Goal: Navigation & Orientation: Find specific page/section

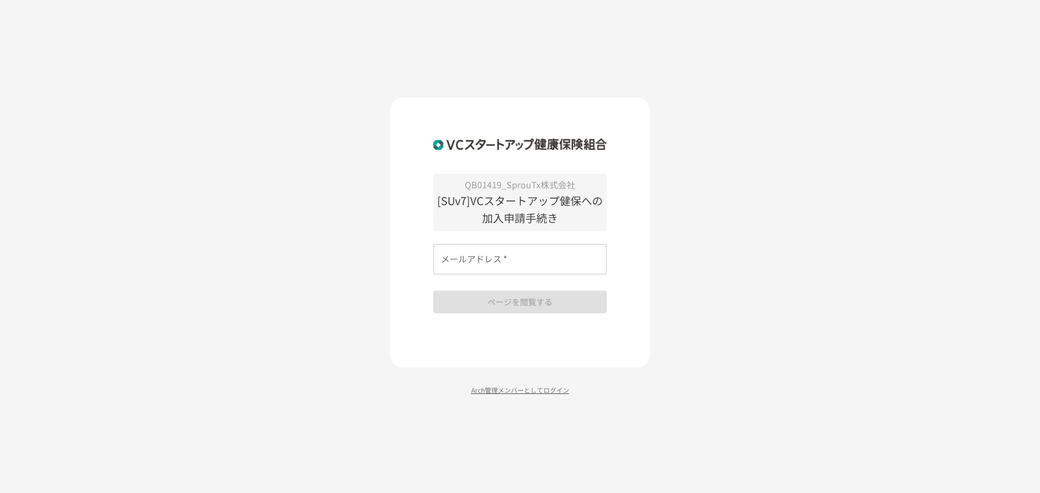
click at [539, 394] on p "Arch管理メンバーとしてログイン" at bounding box center [520, 390] width 260 height 10
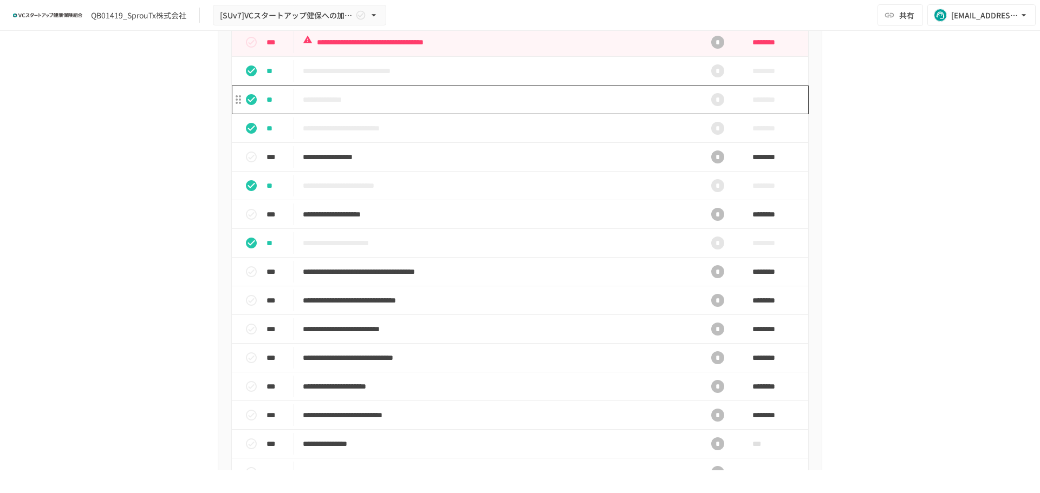
scroll to position [433, 0]
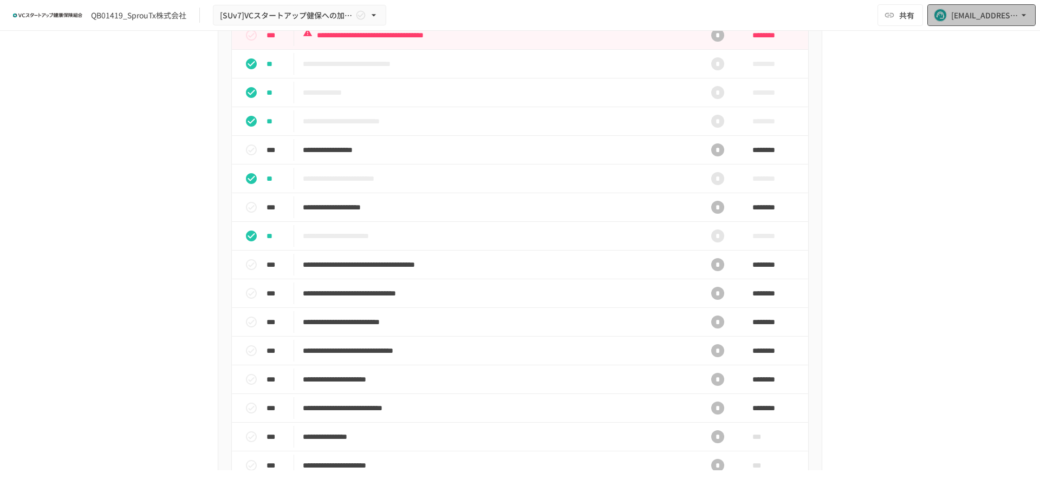
click at [954, 14] on div "[EMAIL_ADDRESS][DOMAIN_NAME]" at bounding box center [984, 16] width 67 height 14
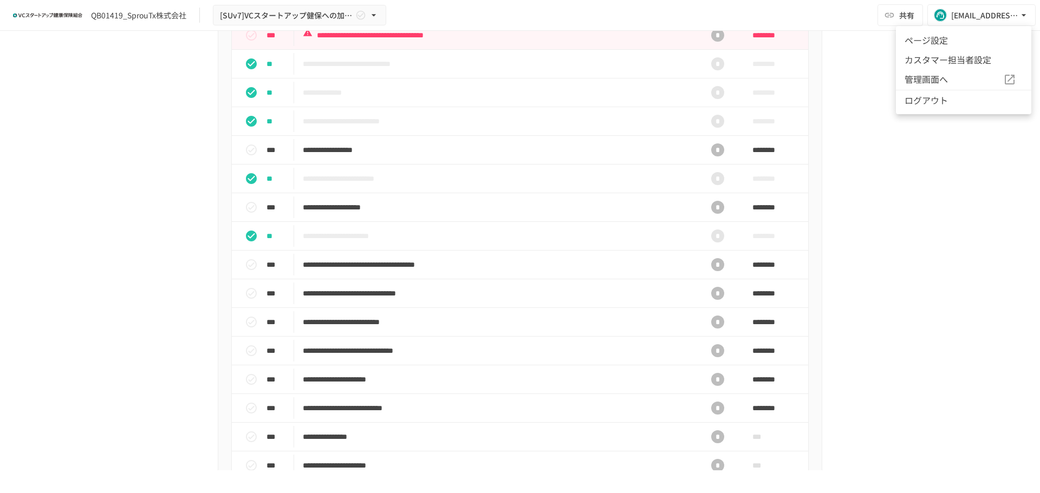
click at [959, 80] on span "管理画面へ" at bounding box center [953, 80] width 99 height 14
